Goal: Find specific page/section: Find specific page/section

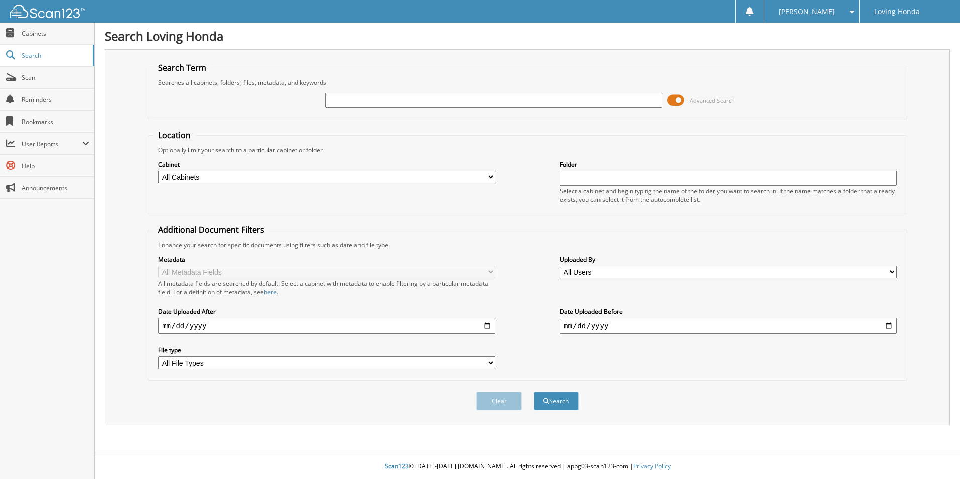
click at [415, 97] on input "text" at bounding box center [493, 100] width 337 height 15
type input "95773"
click at [534, 391] on button "Search" at bounding box center [556, 400] width 45 height 19
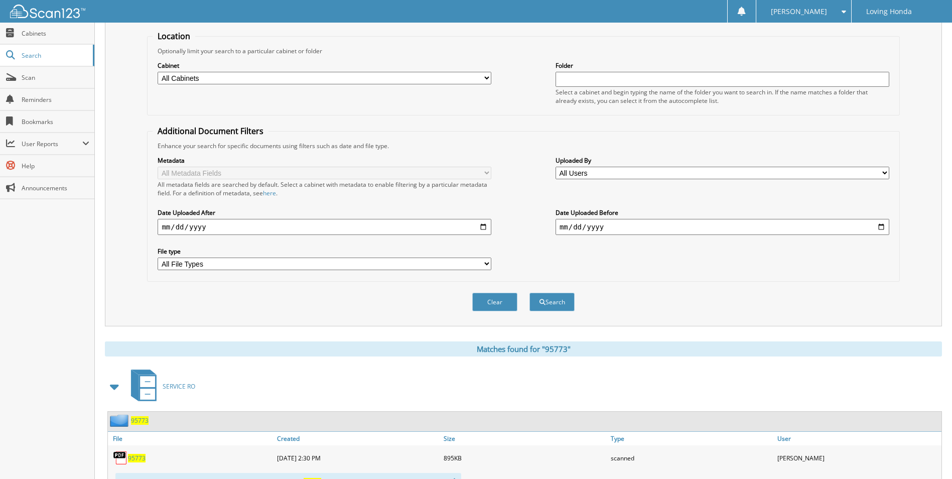
scroll to position [201, 0]
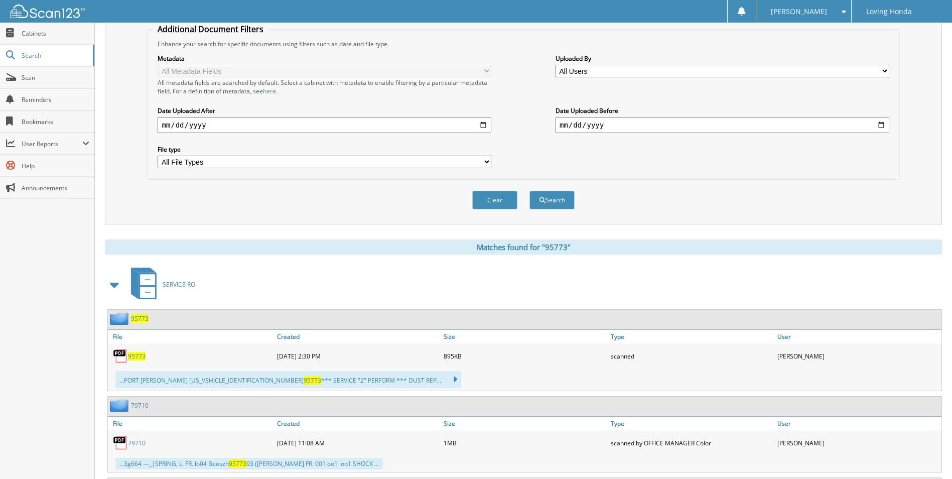
click at [140, 352] on span "95773" at bounding box center [137, 356] width 18 height 9
